Goal: Task Accomplishment & Management: Manage account settings

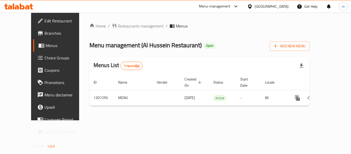
click at [219, 8] on div "Menu-management" at bounding box center [215, 6] width 32 height 6
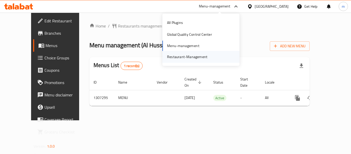
click at [192, 52] on div "Restaurant-Management" at bounding box center [187, 57] width 48 height 12
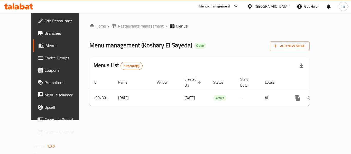
click at [277, 5] on div "[GEOGRAPHIC_DATA]" at bounding box center [271, 7] width 34 height 6
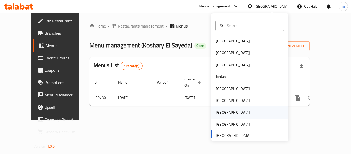
click at [216, 113] on div "[GEOGRAPHIC_DATA]" at bounding box center [233, 112] width 34 height 6
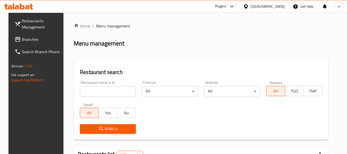
click at [226, 7] on div "Plugins" at bounding box center [220, 6] width 11 height 6
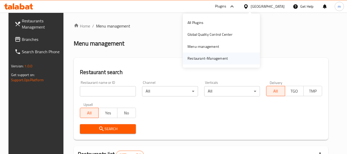
click at [216, 59] on div "Restaurant-Management" at bounding box center [207, 58] width 40 height 6
